Goal: Transaction & Acquisition: Purchase product/service

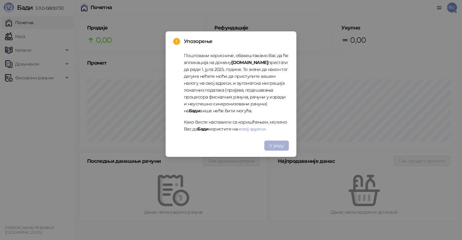
click at [274, 143] on span "У реду" at bounding box center [276, 146] width 14 height 6
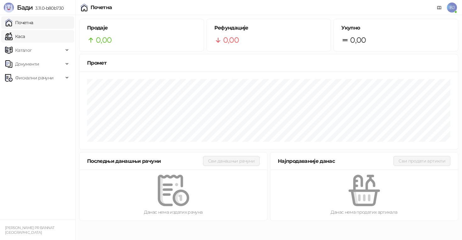
click at [25, 35] on link "Каса" at bounding box center [15, 36] width 20 height 13
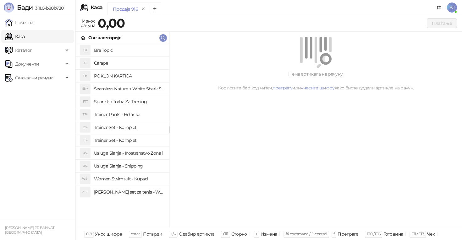
click at [133, 128] on h4 "Trainer Set - Komplet" at bounding box center [129, 128] width 70 height 10
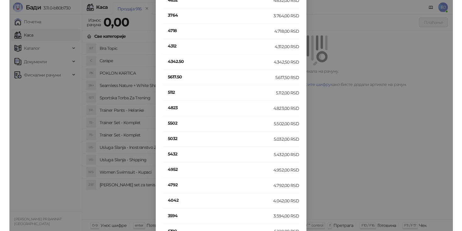
scroll to position [114, 0]
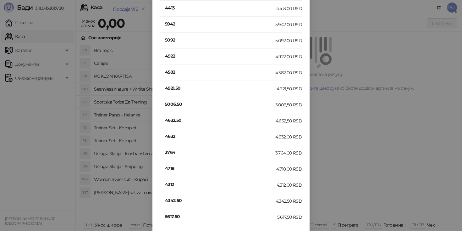
click at [169, 138] on h4 "4632" at bounding box center [220, 136] width 110 height 7
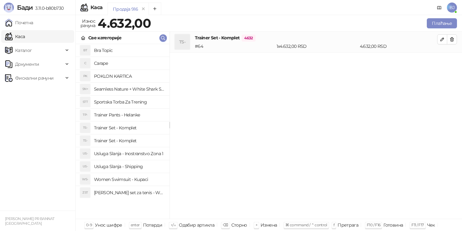
click at [129, 130] on h4 "Trainer Set - Komplet" at bounding box center [129, 128] width 70 height 10
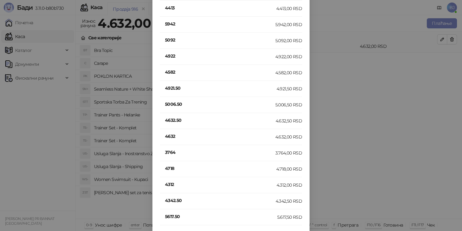
scroll to position [0, 0]
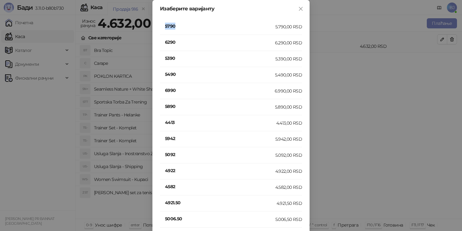
click at [171, 26] on h4 "5790" at bounding box center [220, 26] width 110 height 7
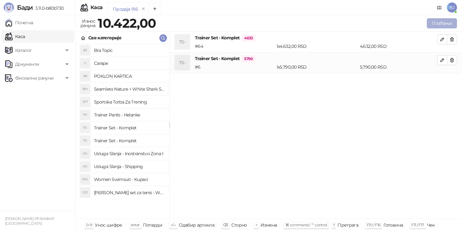
click at [444, 25] on button "Плаћање" at bounding box center [442, 23] width 30 height 10
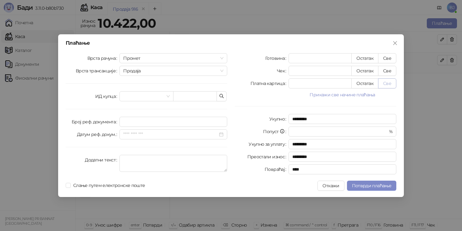
click at [384, 85] on button "Све" at bounding box center [387, 83] width 18 height 10
type input "*****"
type input "****"
click at [357, 186] on span "Потврди плаћање" at bounding box center [371, 186] width 39 height 6
